Goal: Task Accomplishment & Management: Use online tool/utility

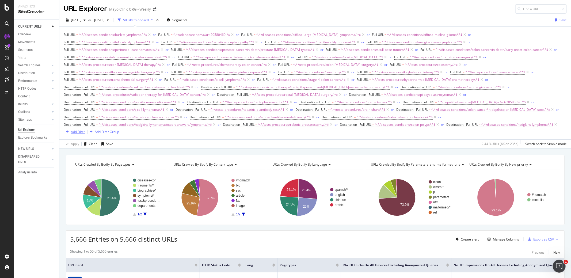
click at [75, 129] on div "Add Filter" at bounding box center [78, 131] width 14 height 5
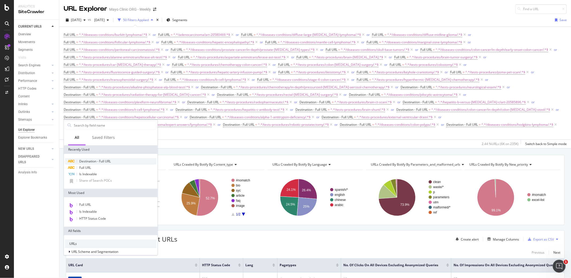
click at [94, 160] on span "Destination - Full URL" at bounding box center [95, 161] width 32 height 5
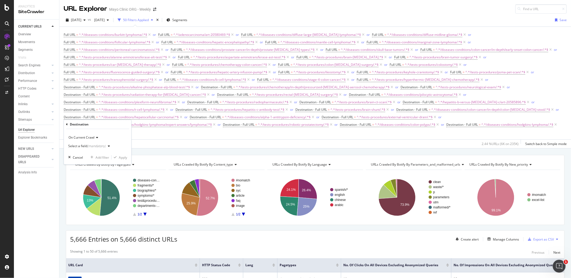
click at [81, 145] on div "Select a field (mandatory)" at bounding box center [86, 145] width 37 height 3
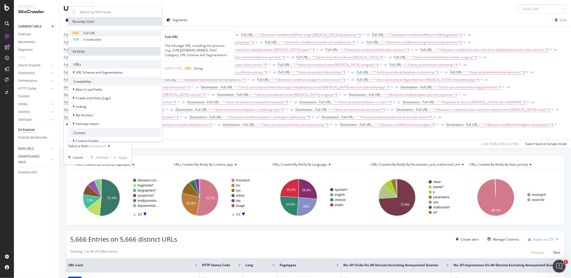
click at [91, 34] on span "Full URL" at bounding box center [89, 33] width 12 height 5
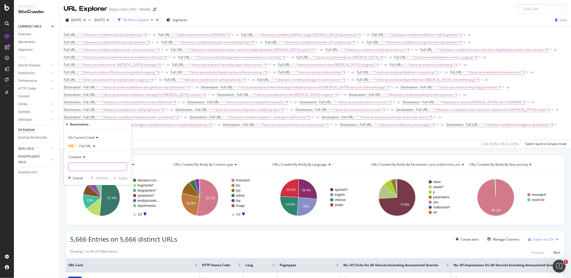
click at [90, 165] on input "text" at bounding box center [97, 166] width 58 height 9
paste input "/diseases-conditions/oligodendroglioma/"
type input "/diseases-conditions/oligodendroglioma/"
click at [122, 178] on div "Apply" at bounding box center [123, 178] width 8 height 5
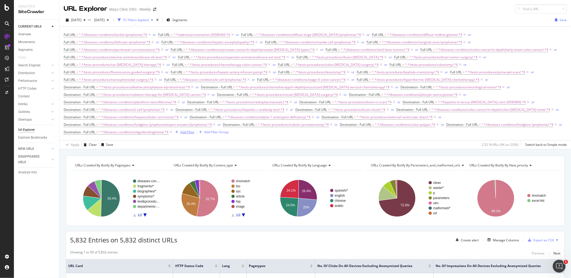
click at [194, 130] on div "Add Filter" at bounding box center [187, 132] width 14 height 5
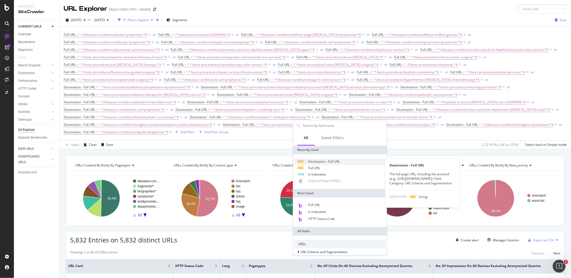
click at [323, 160] on span "Destination - Full URL" at bounding box center [324, 161] width 32 height 5
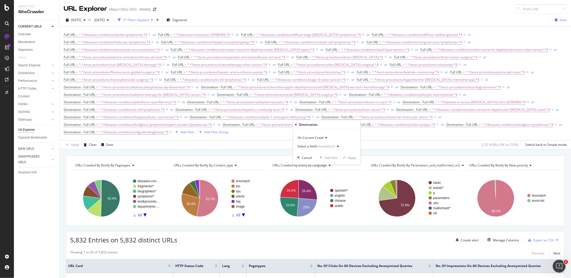
click at [321, 149] on div "Select a field (mandatory)" at bounding box center [319, 146] width 44 height 8
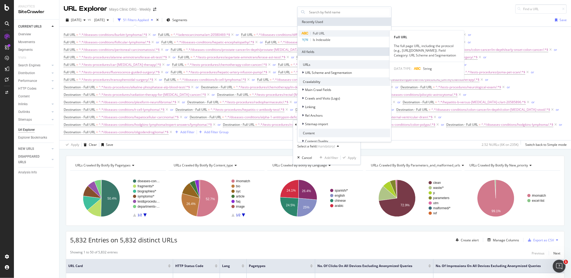
click at [321, 33] on span "Full URL" at bounding box center [319, 33] width 12 height 5
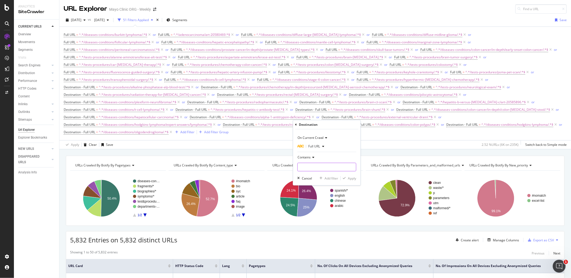
click at [318, 164] on input "text" at bounding box center [326, 167] width 58 height 9
paste input "/tests-procedures/brain-stereotactic-radiosurgery/"
type input "/tests-procedures/brain-stereotactic-radiosurgery/"
click at [350, 178] on div "Apply" at bounding box center [352, 178] width 8 height 5
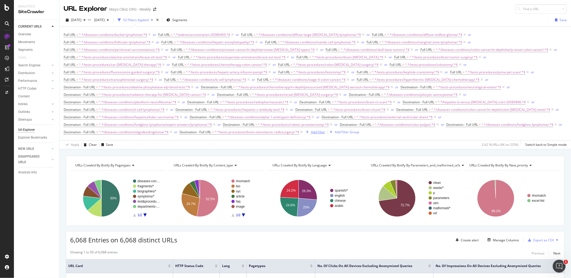
click at [325, 130] on div "Add Filter" at bounding box center [318, 132] width 14 height 5
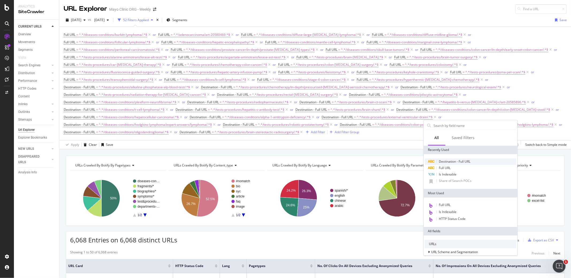
click at [448, 162] on span "Destination - Full URL" at bounding box center [455, 161] width 32 height 5
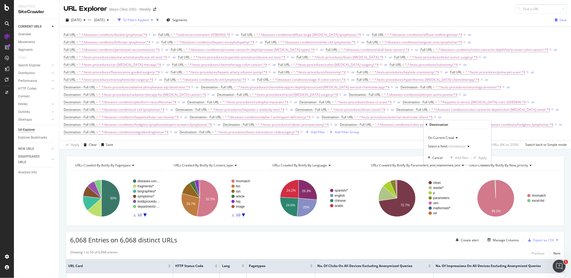
click at [443, 147] on div "Select a field (mandatory)" at bounding box center [446, 146] width 37 height 3
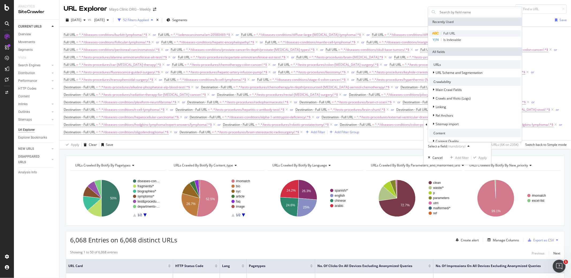
click at [450, 32] on span "Full URL" at bounding box center [449, 33] width 12 height 5
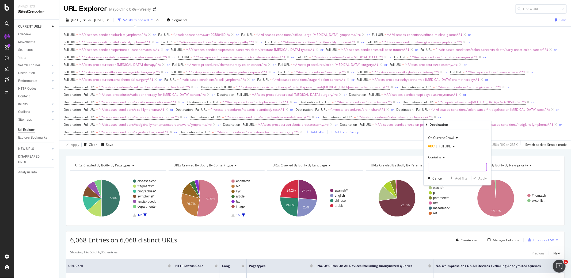
click at [448, 165] on input "text" at bounding box center [457, 167] width 58 height 9
paste input "/tests-procedures/colostomy-reversal/"
type input "/tests-procedures/colostomy-reversal/"
click at [481, 179] on div "Apply" at bounding box center [483, 178] width 8 height 5
